Goal: Navigation & Orientation: Understand site structure

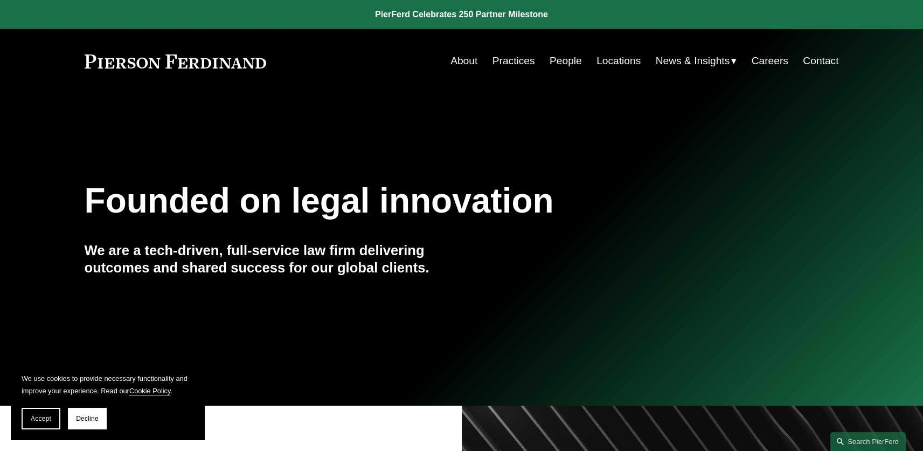
click at [469, 63] on link "About" at bounding box center [464, 61] width 27 height 20
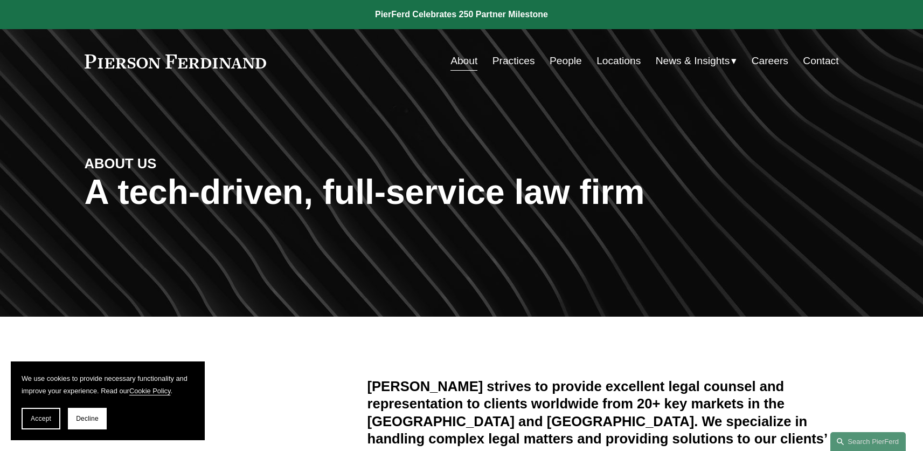
click at [500, 63] on link "Practices" at bounding box center [514, 61] width 43 height 20
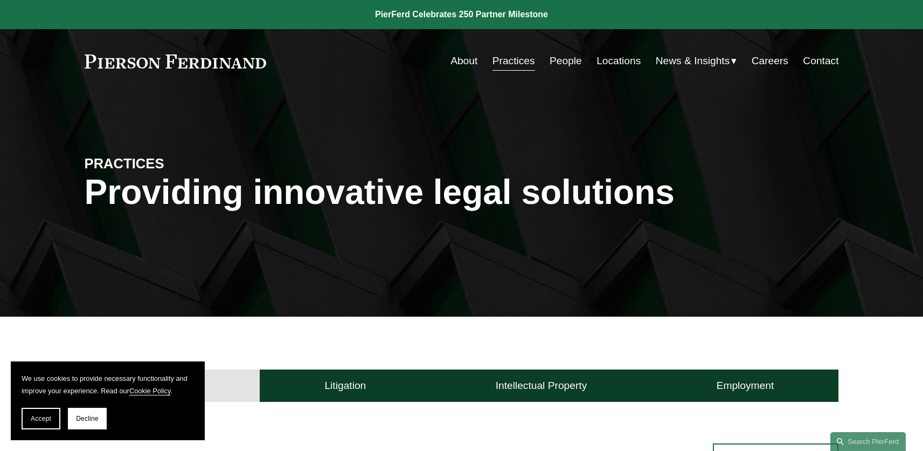
click at [563, 59] on link "People" at bounding box center [566, 61] width 32 height 20
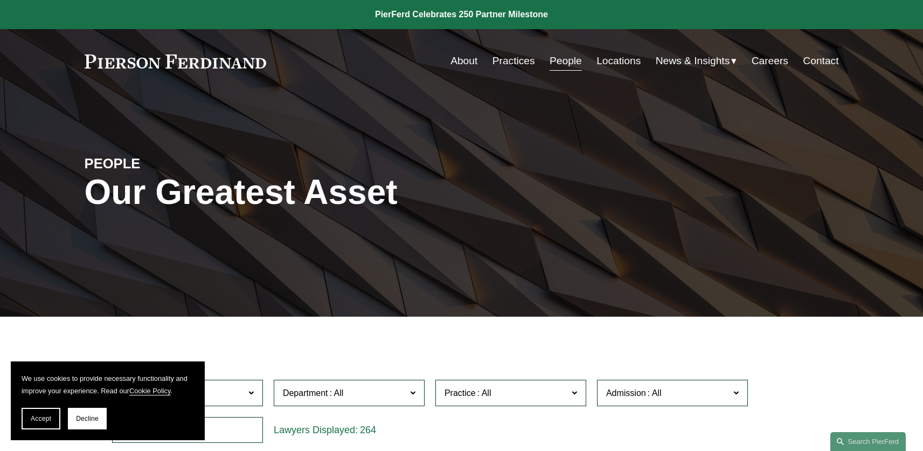
click at [619, 61] on link "Locations" at bounding box center [619, 61] width 44 height 20
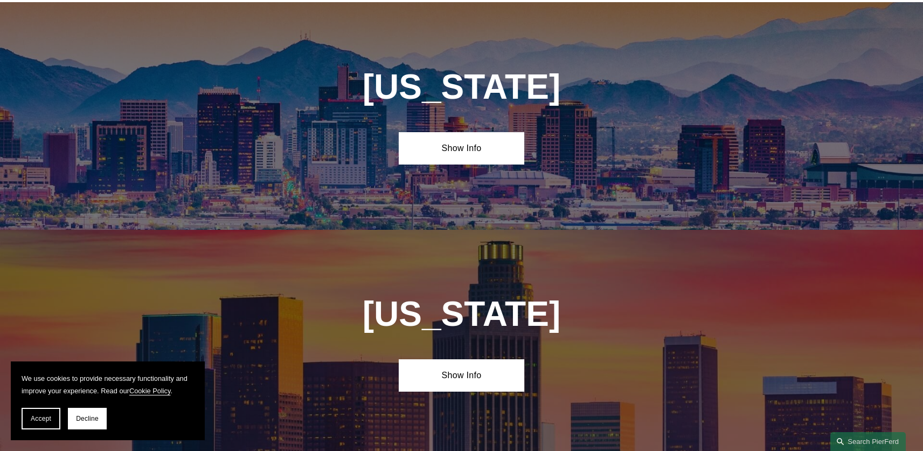
scroll to position [399, 0]
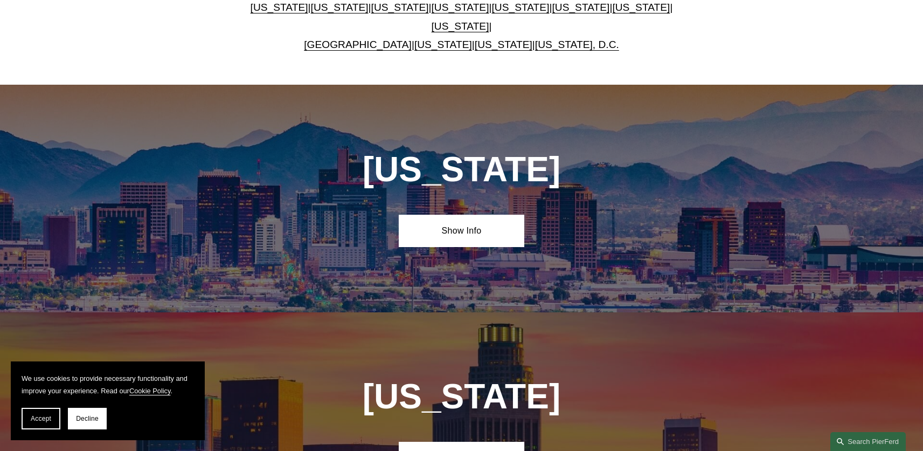
click at [466, 217] on link "Show Info" at bounding box center [462, 230] width 126 height 32
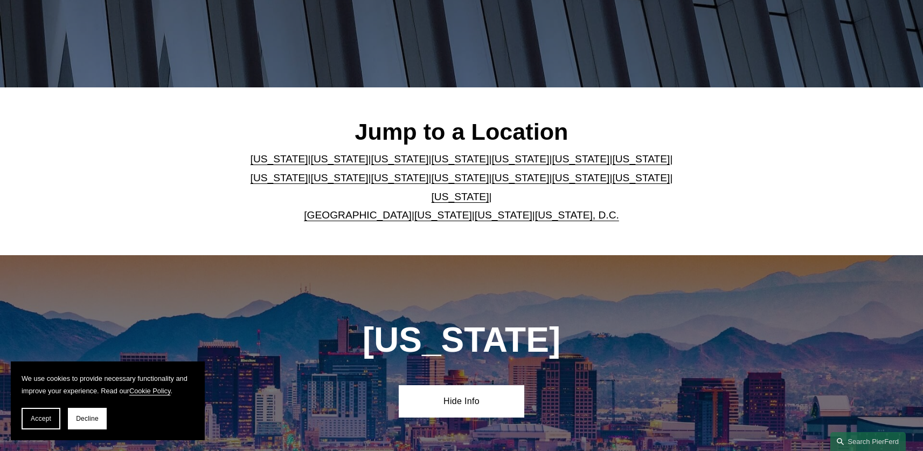
scroll to position [0, 0]
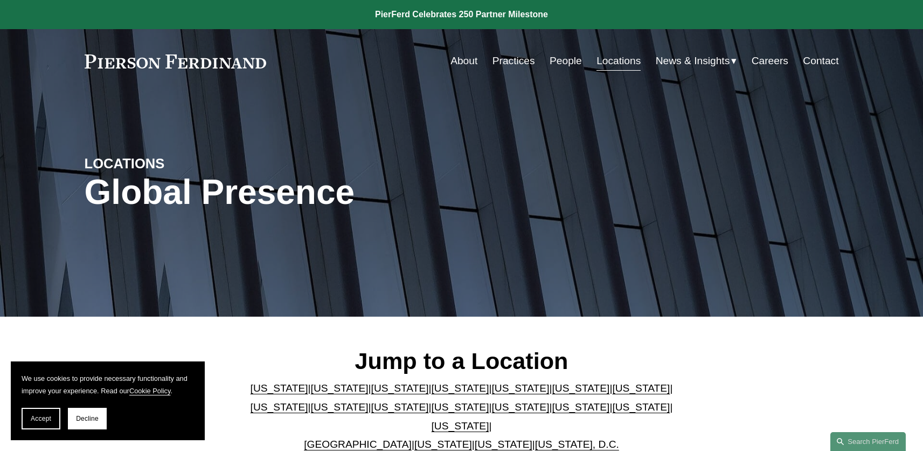
click at [179, 59] on link at bounding box center [176, 61] width 182 height 14
